Goal: Task Accomplishment & Management: Manage account settings

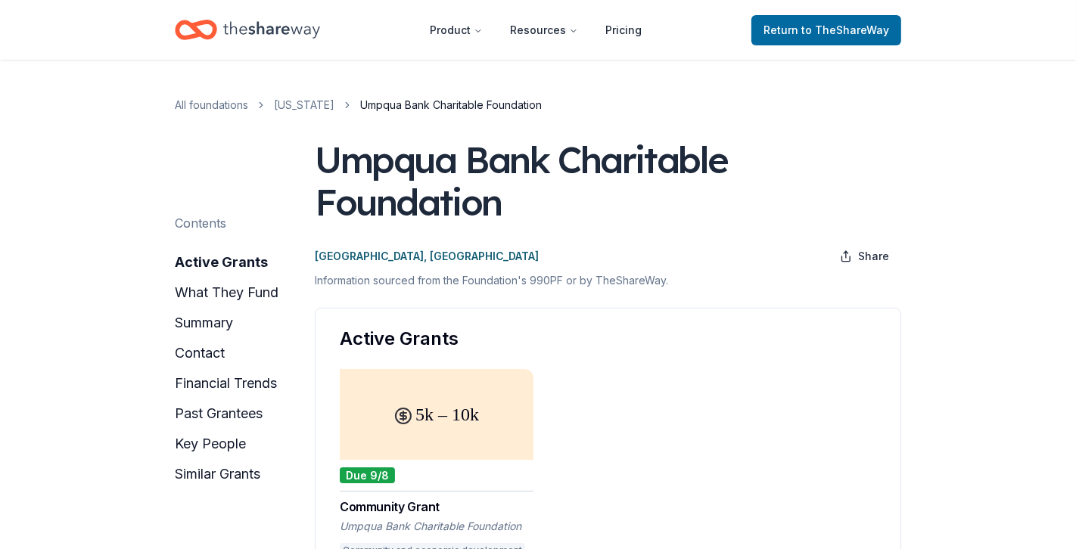
scroll to position [0, 1613]
click at [284, 31] on icon "Home" at bounding box center [271, 29] width 97 height 31
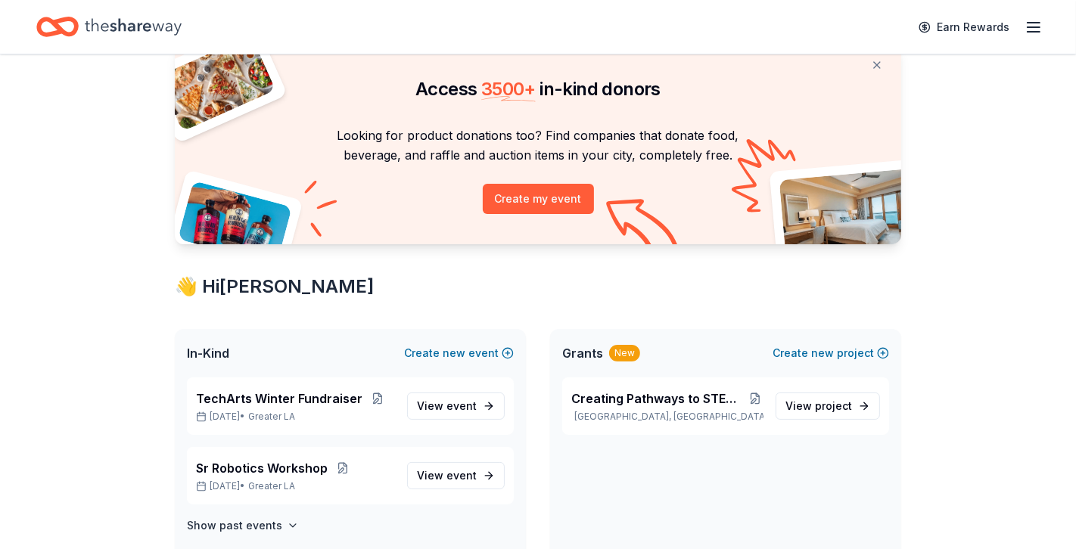
scroll to position [61, 0]
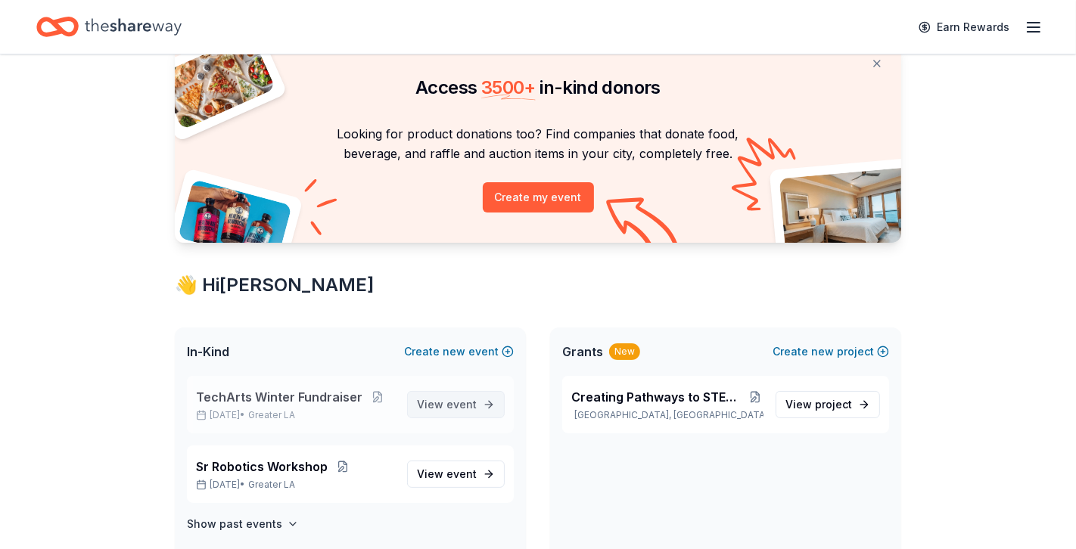
click at [462, 403] on span "event" at bounding box center [461, 404] width 30 height 13
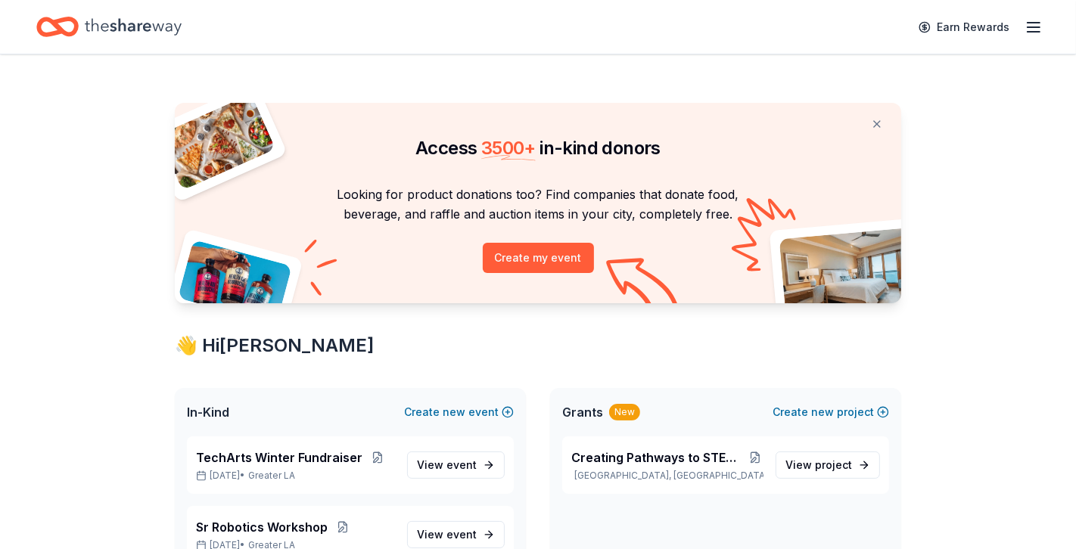
scroll to position [61, 0]
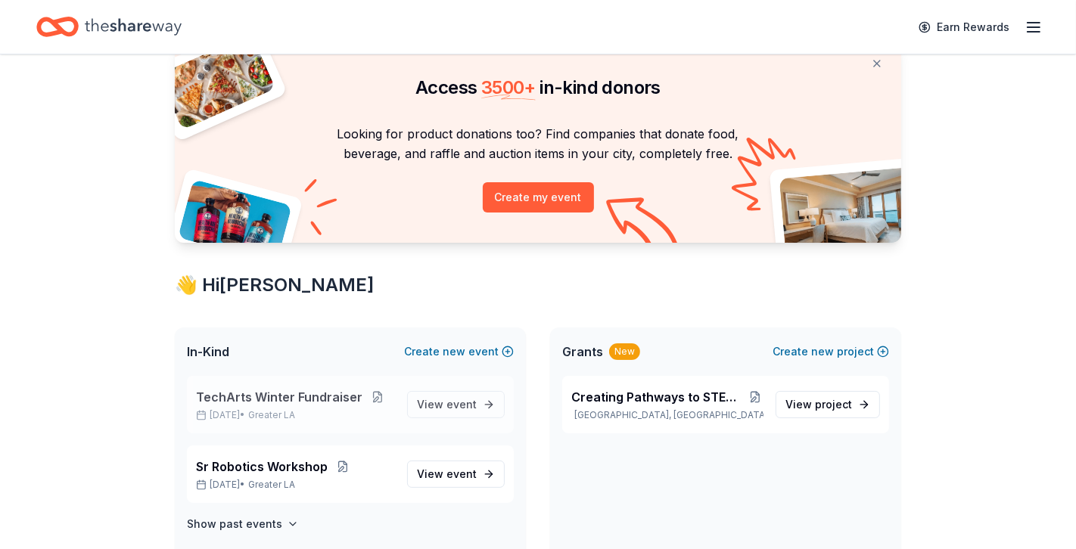
click at [369, 393] on button at bounding box center [377, 397] width 30 height 12
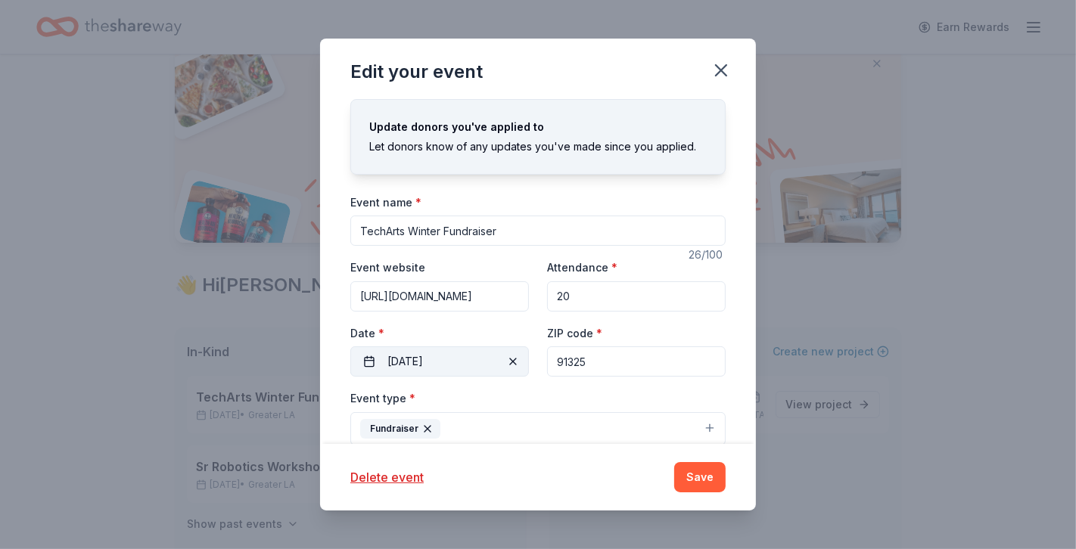
click at [414, 360] on button "[DATE]" at bounding box center [439, 361] width 179 height 30
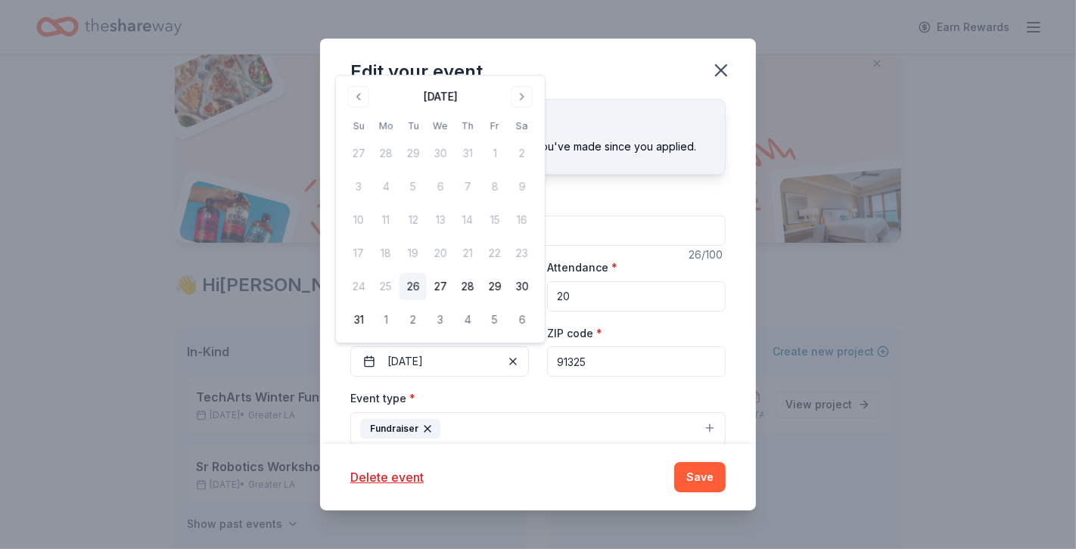
click at [534, 401] on div "Event type * Fundraiser" at bounding box center [537, 417] width 375 height 57
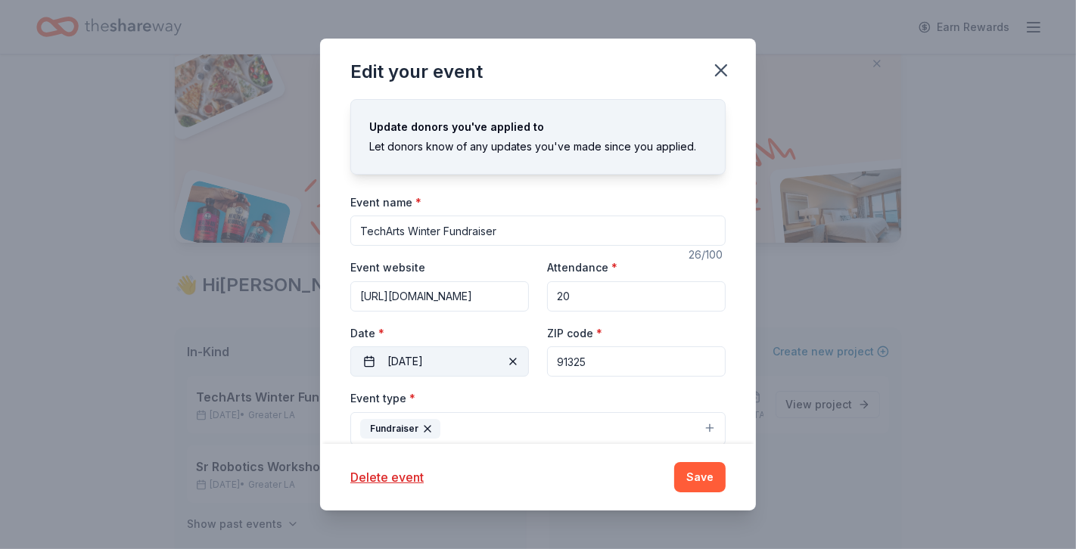
click at [483, 356] on button "[DATE]" at bounding box center [439, 361] width 179 height 30
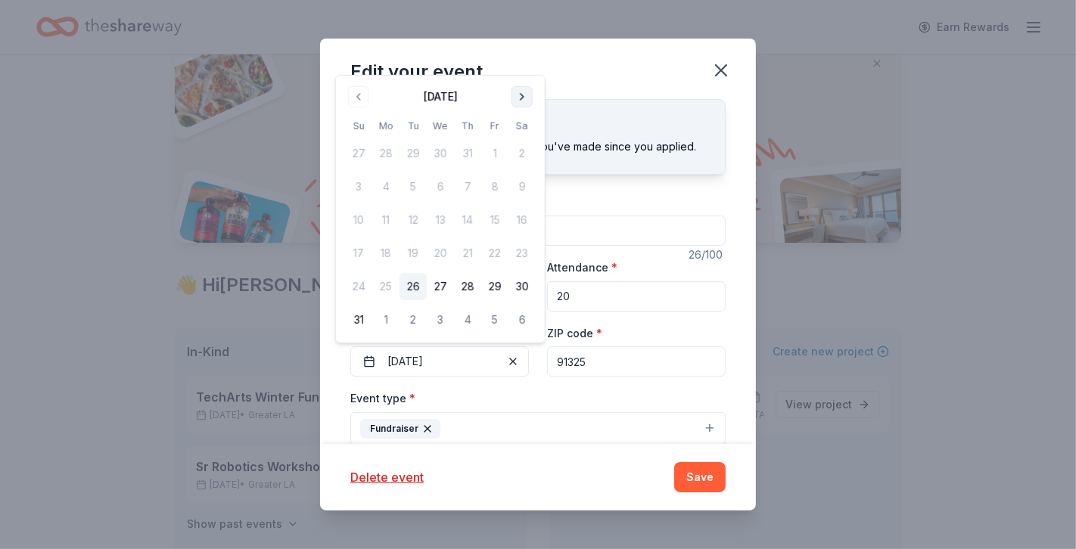
click at [522, 94] on button "Go to next month" at bounding box center [521, 96] width 21 height 21
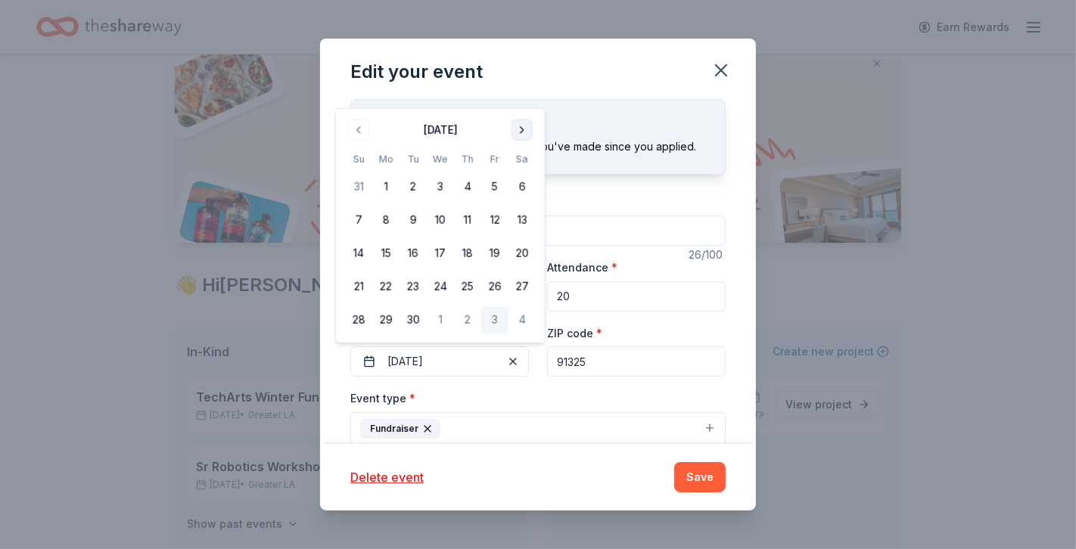
click at [522, 94] on div "Edit your event" at bounding box center [538, 69] width 436 height 61
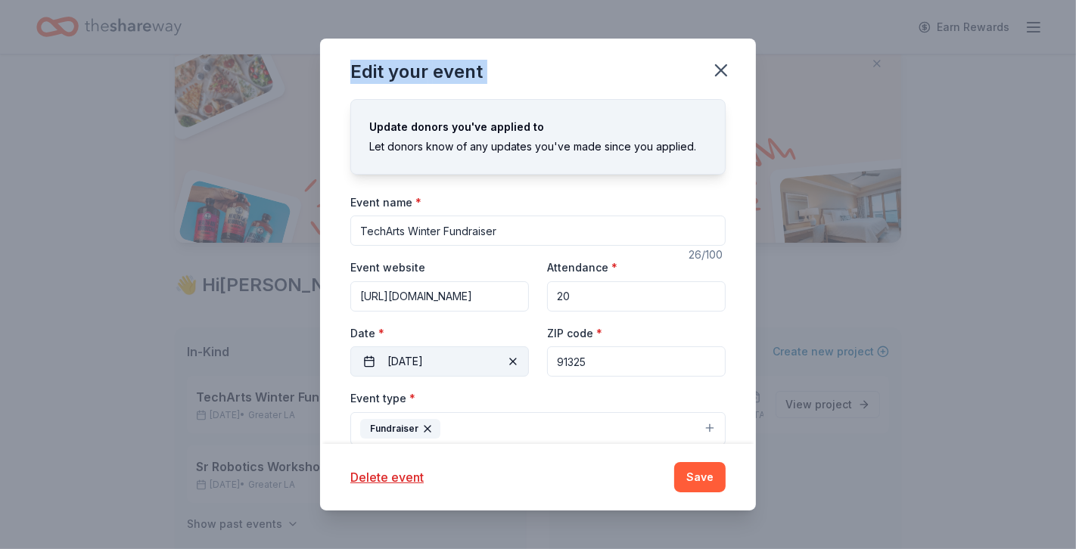
click at [468, 364] on button "[DATE]" at bounding box center [439, 361] width 179 height 30
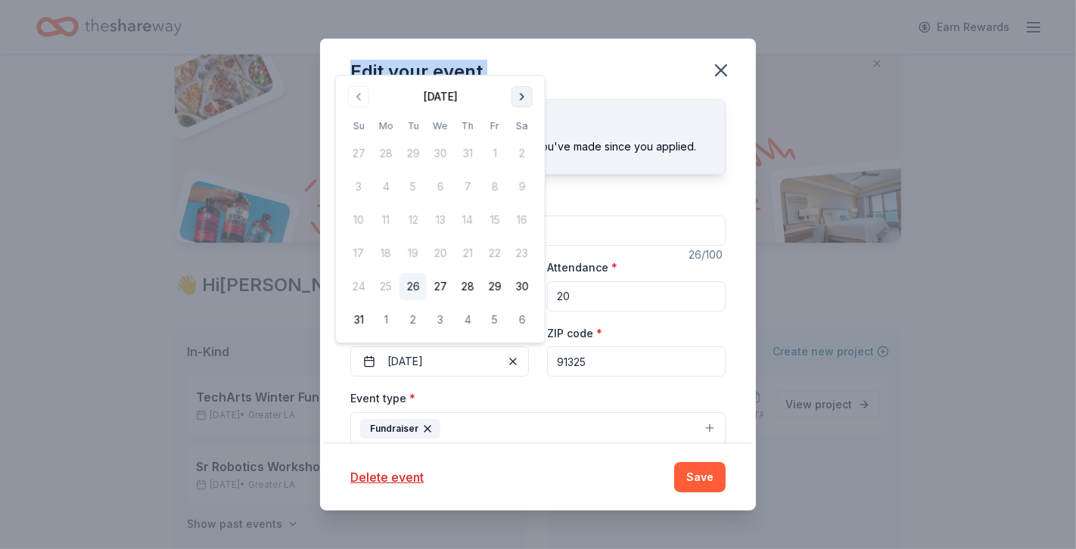
click at [518, 99] on button "Go to next month" at bounding box center [521, 96] width 21 height 21
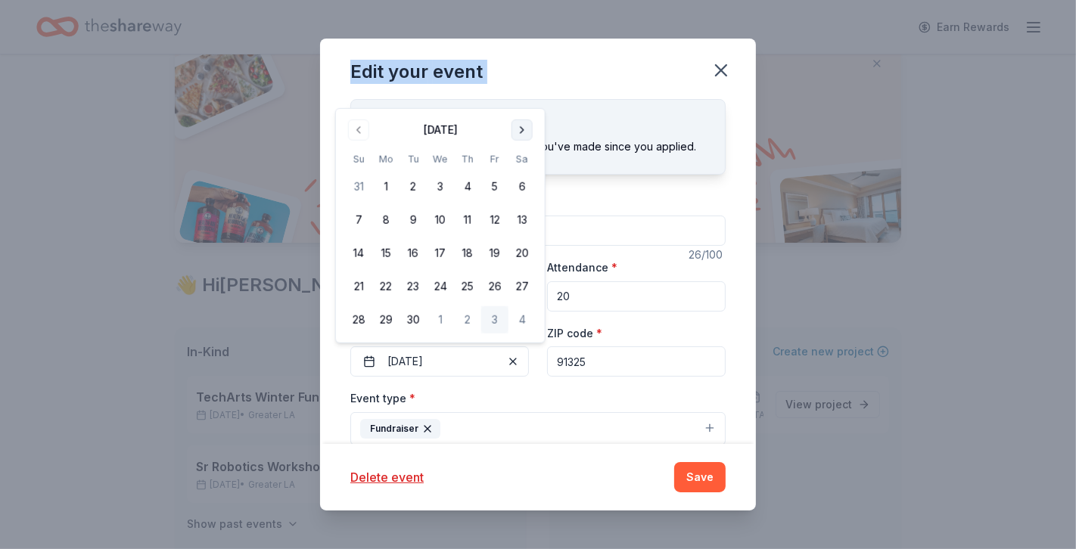
click at [518, 132] on button "Go to next month" at bounding box center [521, 130] width 21 height 21
click at [520, 182] on button "8" at bounding box center [521, 186] width 27 height 27
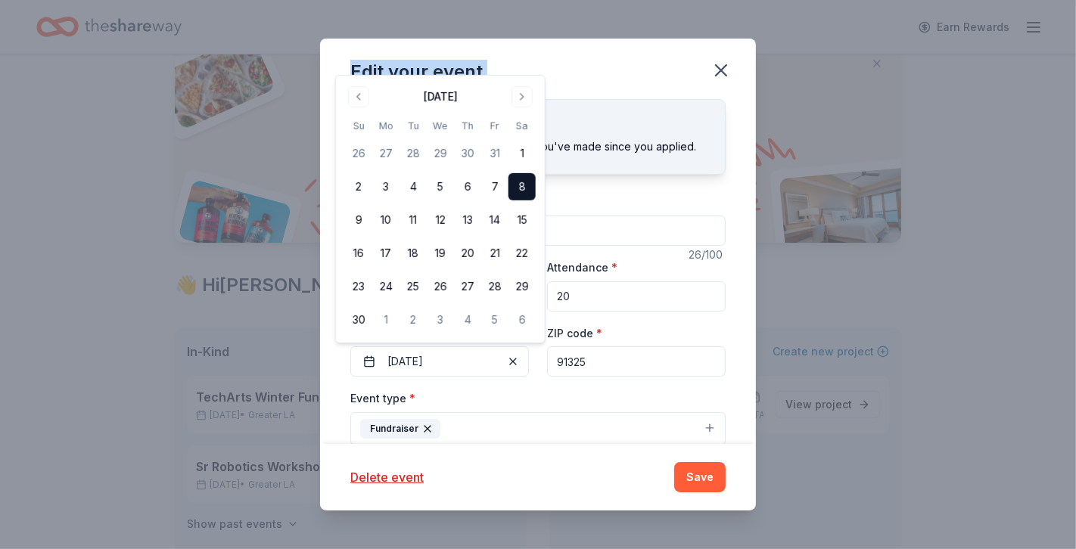
click at [525, 389] on div "Event type * Fundraiser" at bounding box center [537, 417] width 375 height 57
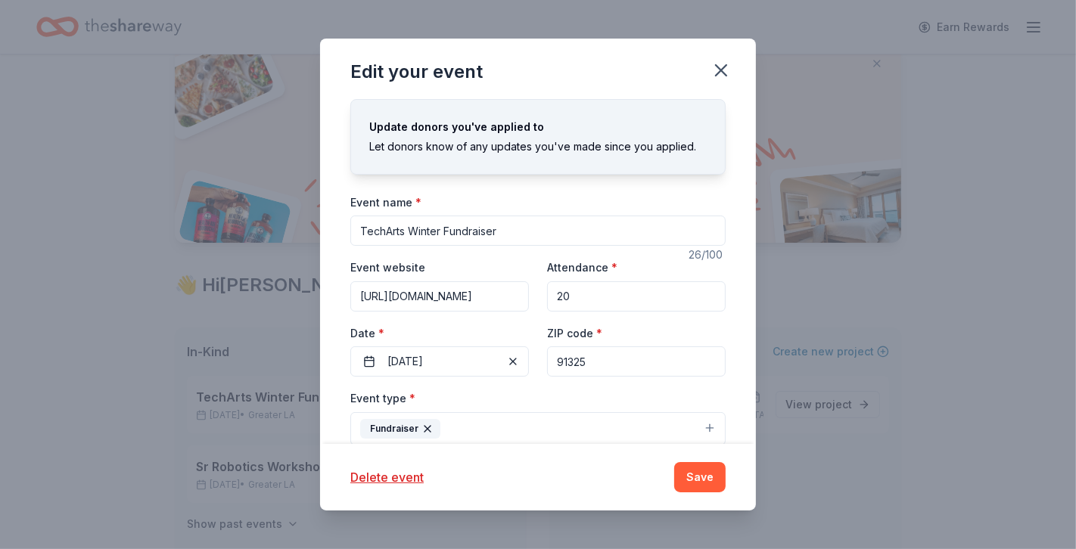
click at [617, 291] on input "20" at bounding box center [636, 296] width 179 height 30
type input "50"
click at [699, 482] on button "Save" at bounding box center [699, 477] width 51 height 30
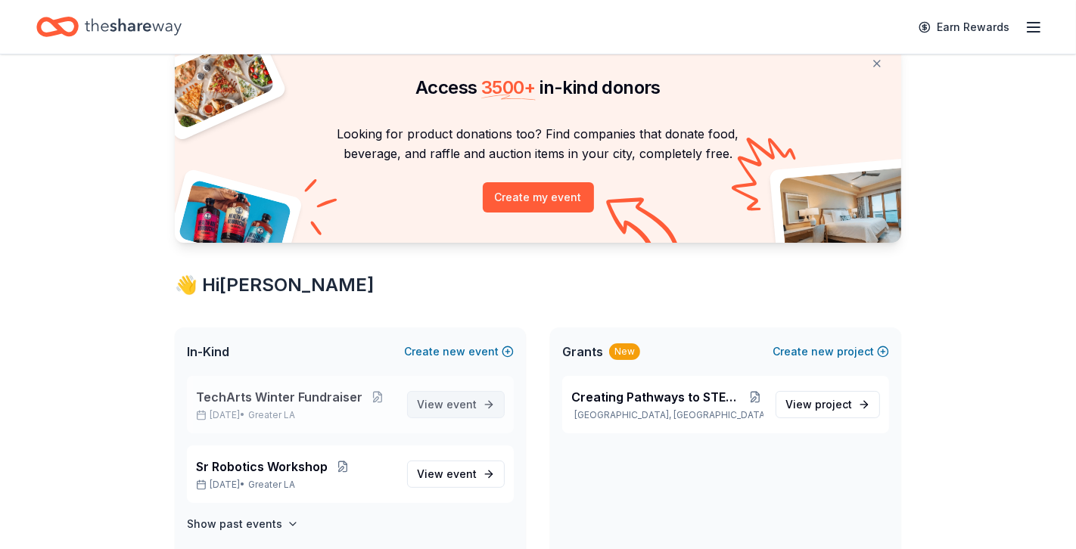
click at [457, 405] on span "event" at bounding box center [461, 404] width 30 height 13
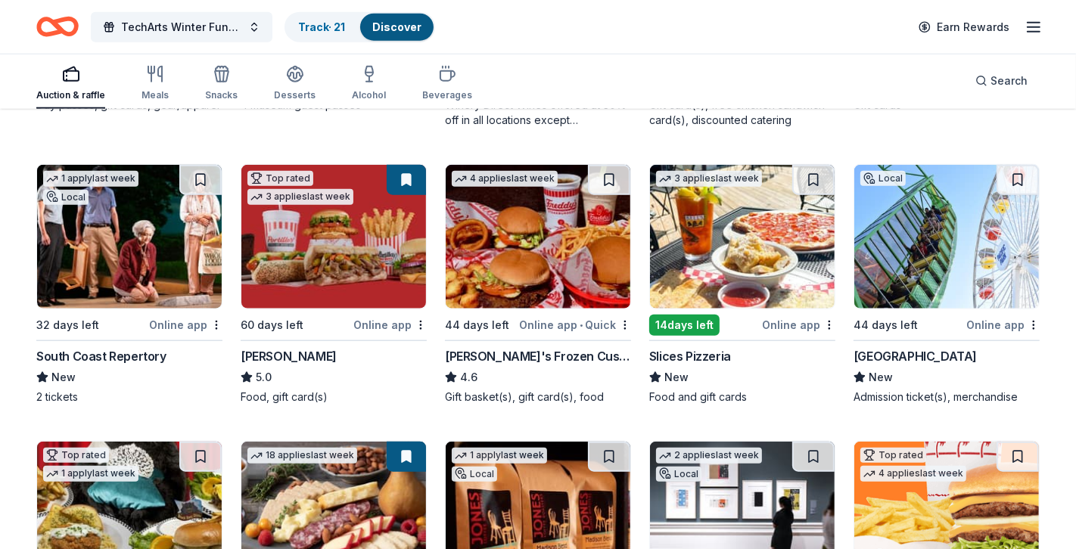
scroll to position [1283, 0]
